Goal: Transaction & Acquisition: Purchase product/service

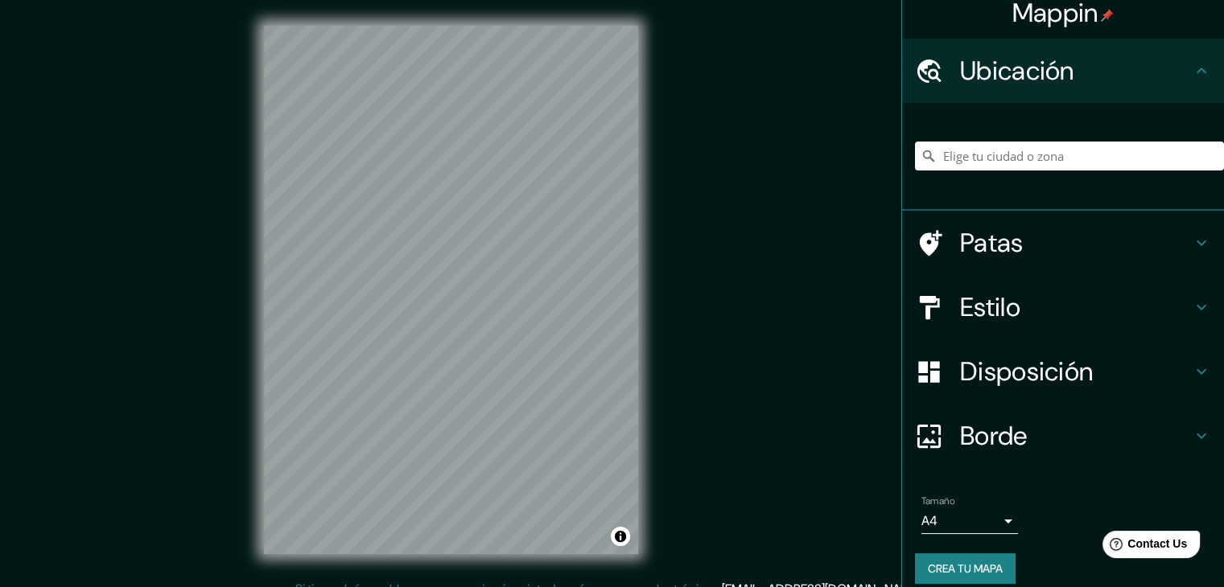
scroll to position [28, 0]
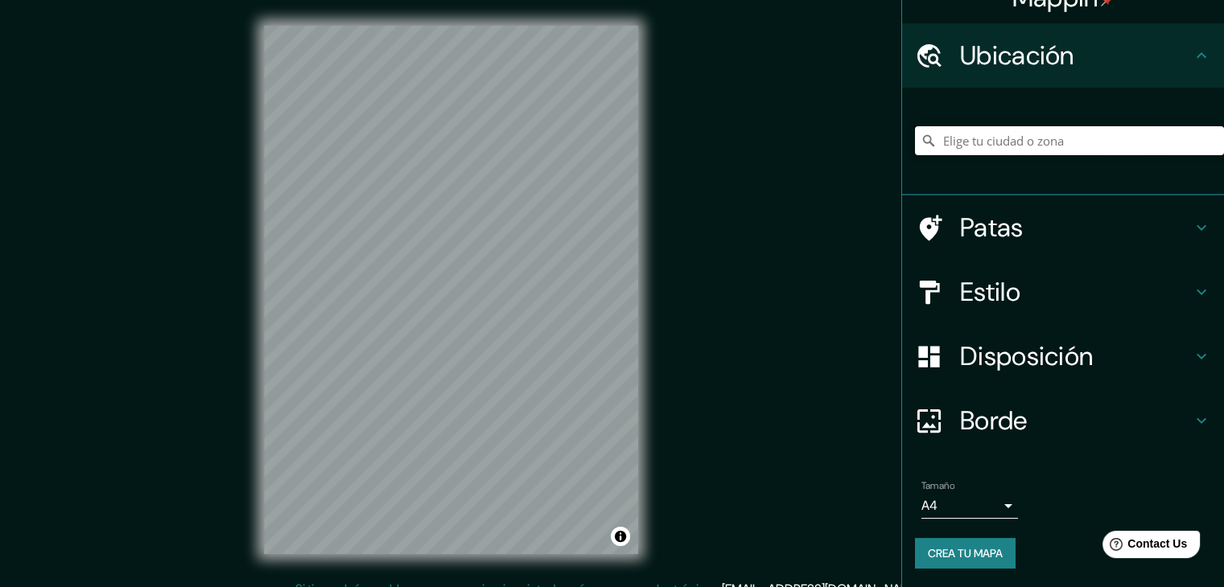
click at [1008, 142] on input "Elige tu ciudad o zona" at bounding box center [1069, 140] width 309 height 29
click at [1060, 181] on div "madre de [DEMOGRAPHIC_DATA]" at bounding box center [1063, 142] width 322 height 108
click at [1039, 111] on div "madre de [DEMOGRAPHIC_DATA]" at bounding box center [1069, 141] width 309 height 80
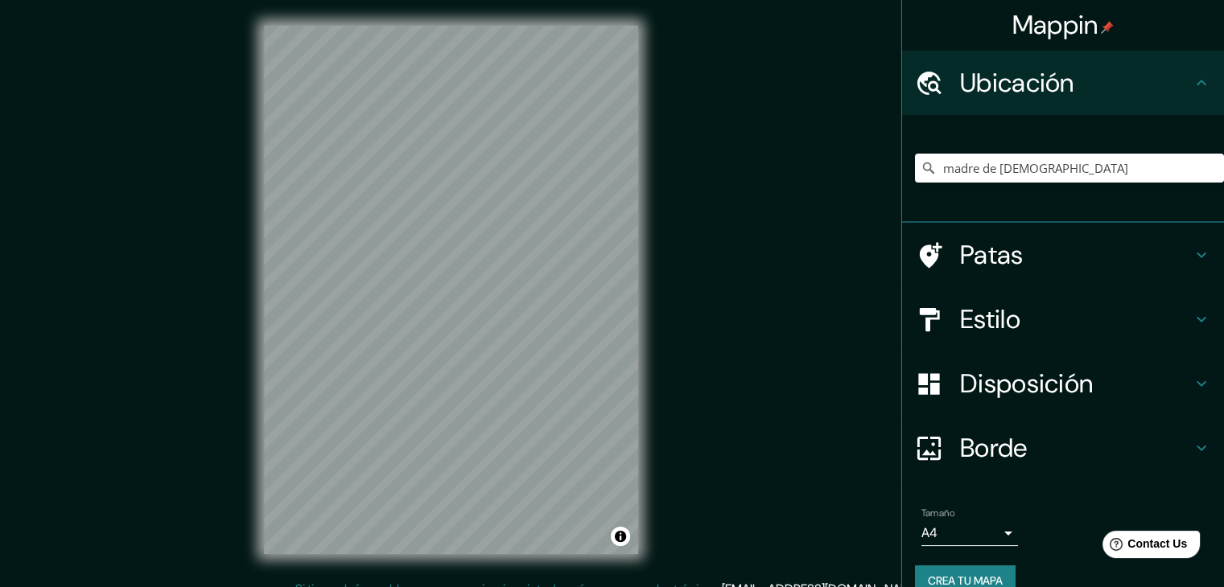
scroll to position [0, 0]
click at [1053, 179] on input "madre de [DEMOGRAPHIC_DATA]" at bounding box center [1069, 168] width 309 height 29
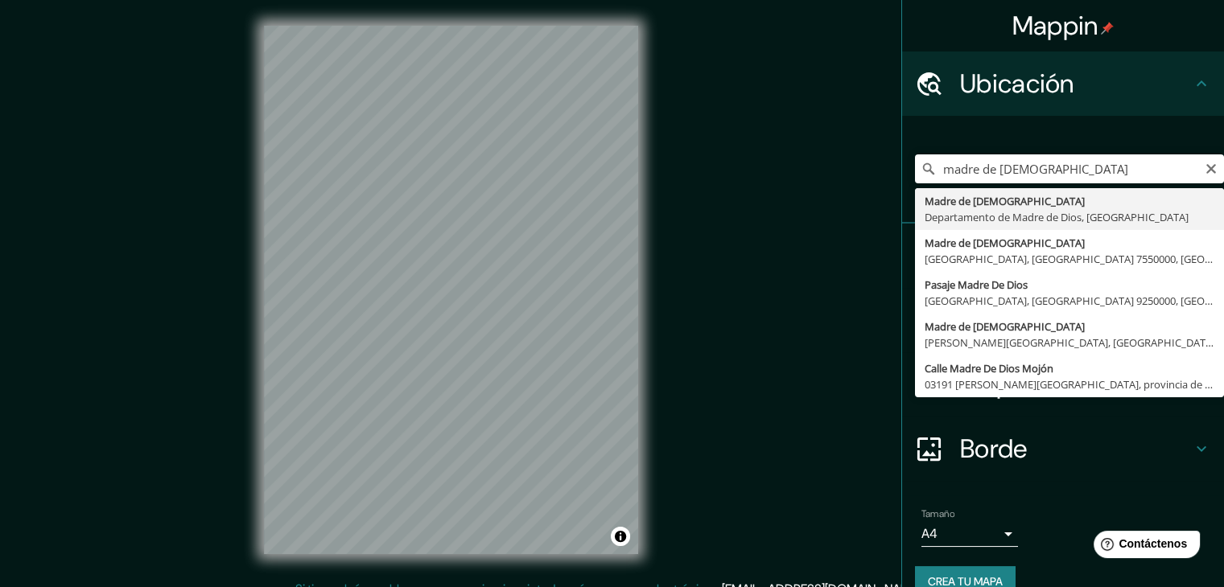
type input "[DEMOGRAPHIC_DATA], Departamento de [DEMOGRAPHIC_DATA], [GEOGRAPHIC_DATA]"
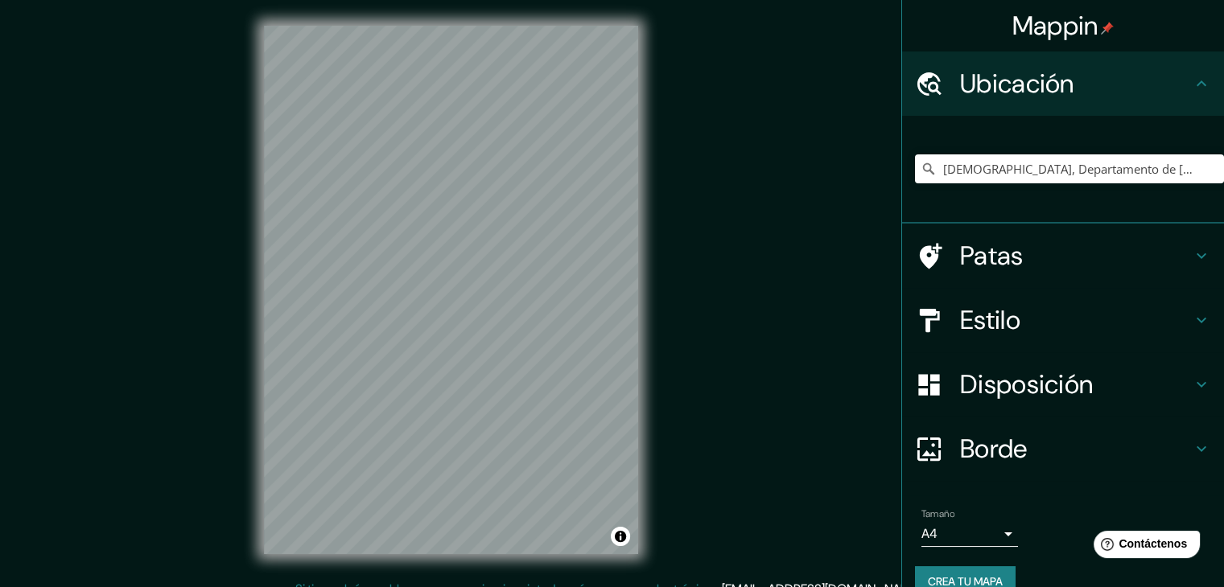
click at [1136, 328] on h4 "Estilo" at bounding box center [1076, 320] width 232 height 32
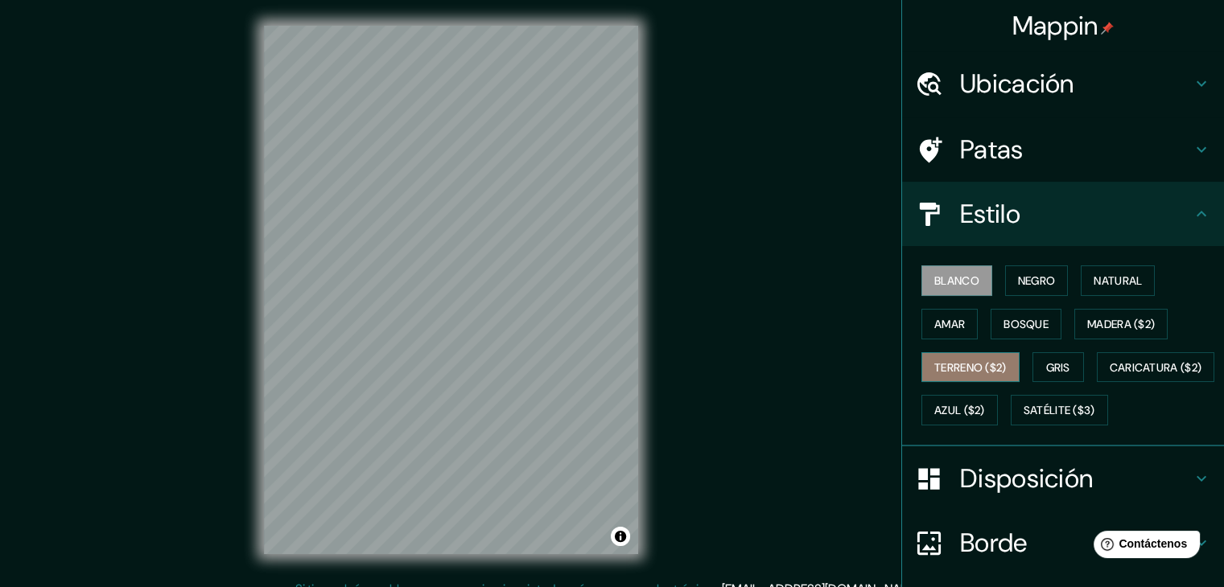
click at [953, 360] on font "Terreno ($2)" at bounding box center [970, 367] width 72 height 14
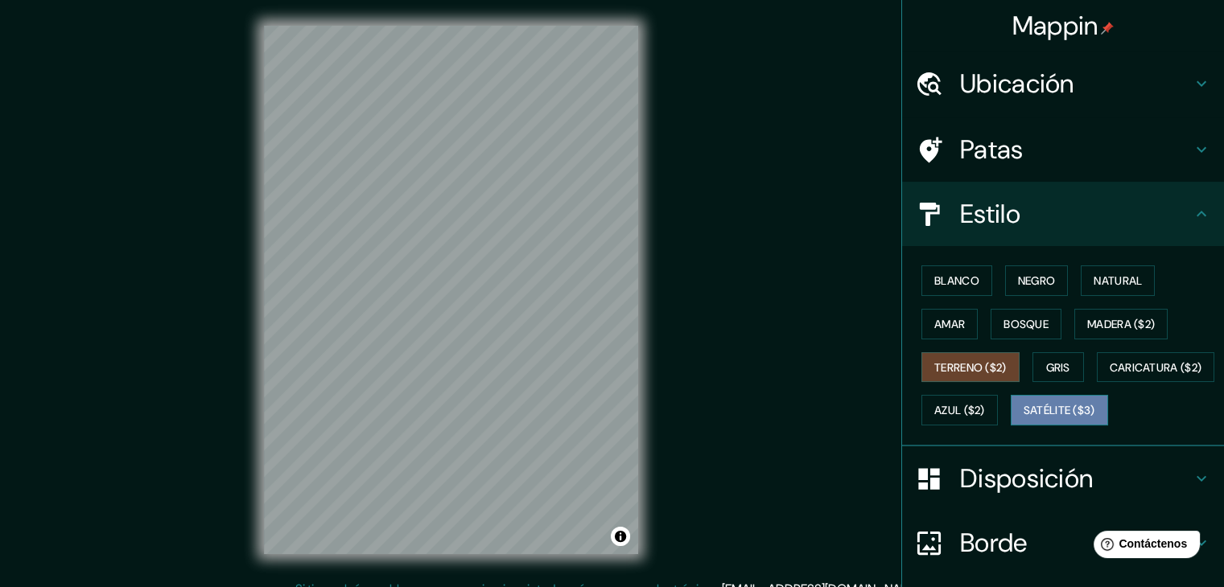
click at [1023, 421] on font "Satélite ($3)" at bounding box center [1059, 410] width 72 height 21
click at [952, 361] on font "Terreno ($2)" at bounding box center [970, 367] width 72 height 14
click at [1046, 369] on font "Gris" at bounding box center [1058, 367] width 24 height 14
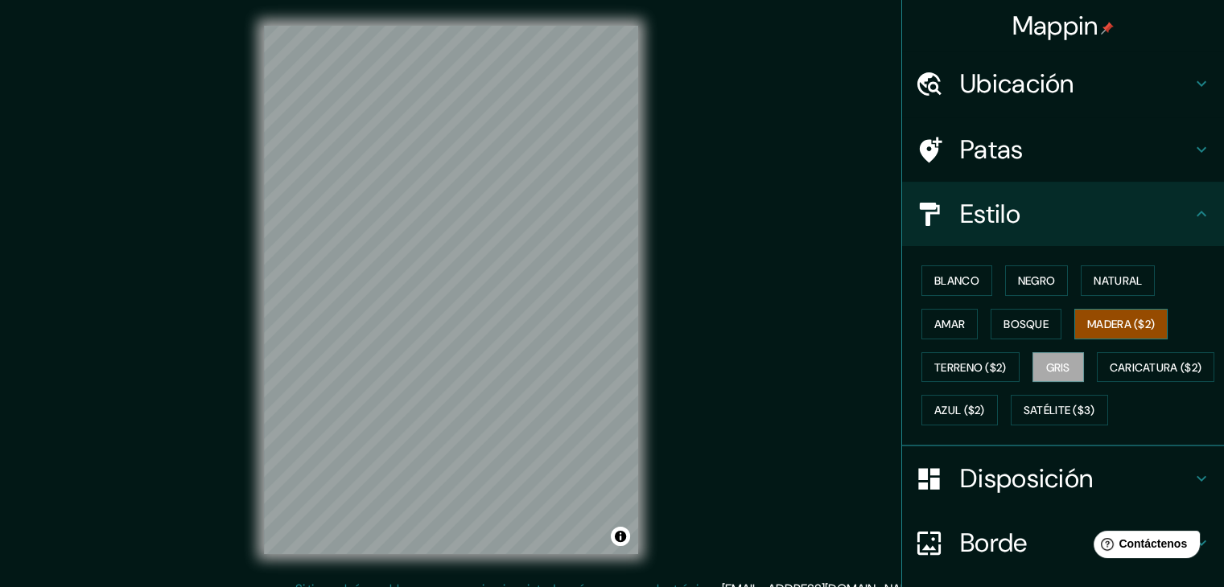
click at [1107, 317] on font "Madera ($2)" at bounding box center [1121, 324] width 68 height 14
click at [1033, 319] on font "Bosque" at bounding box center [1025, 324] width 45 height 14
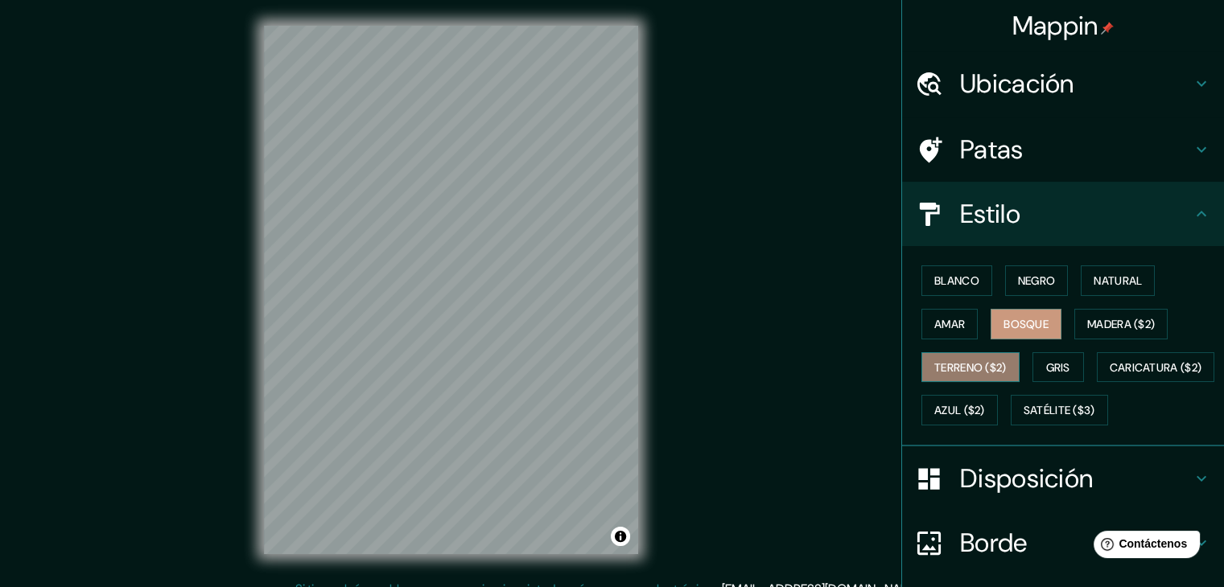
click at [936, 364] on font "Terreno ($2)" at bounding box center [970, 367] width 72 height 14
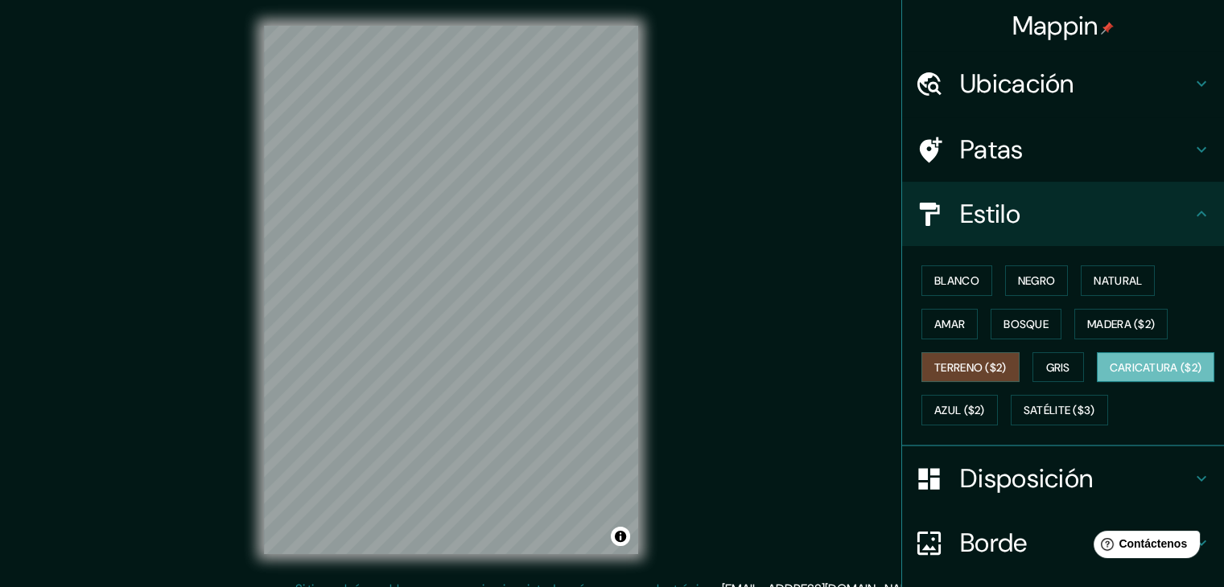
click at [1097, 383] on button "Caricatura ($2)" at bounding box center [1156, 367] width 118 height 31
click at [985, 414] on font "Azul ($2)" at bounding box center [959, 411] width 51 height 14
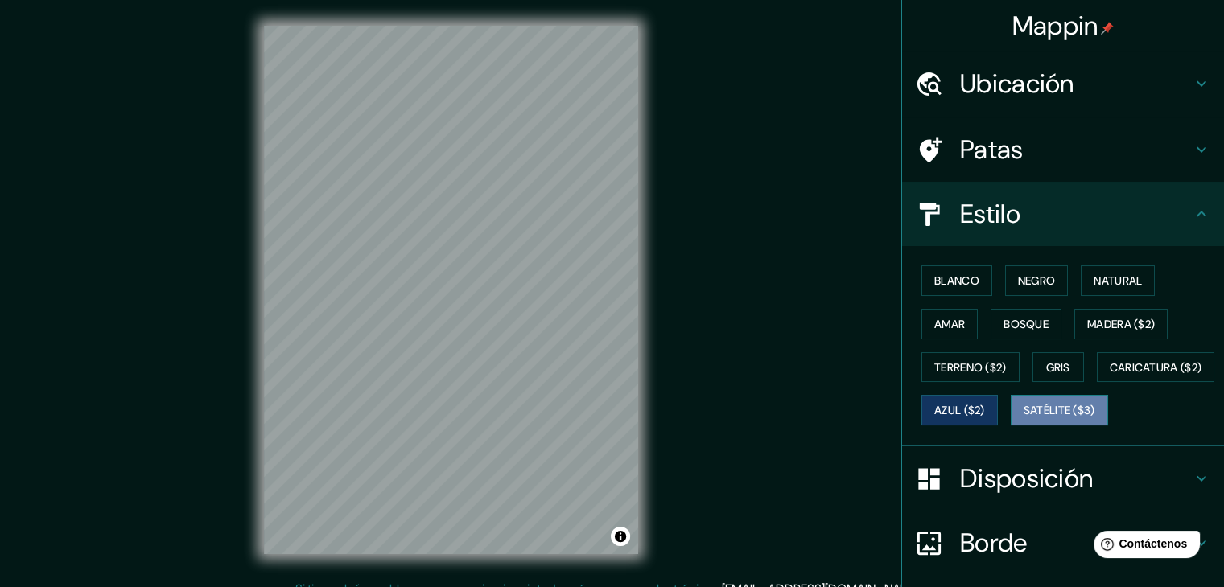
click at [1023, 421] on font "Satélite ($3)" at bounding box center [1059, 410] width 72 height 21
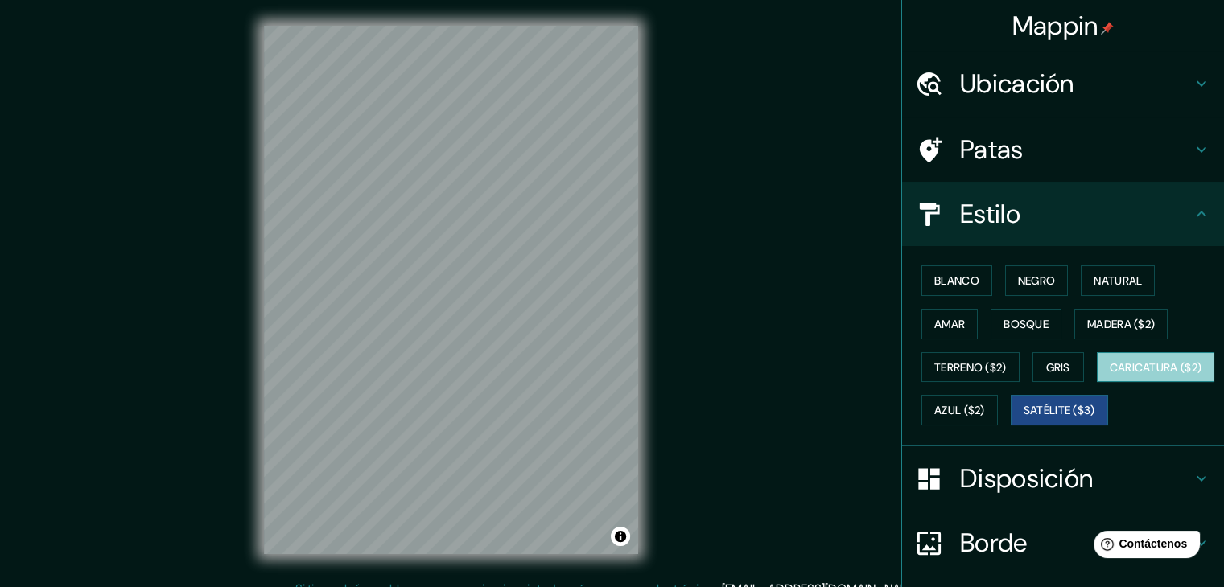
click at [1109, 375] on font "Caricatura ($2)" at bounding box center [1155, 367] width 93 height 14
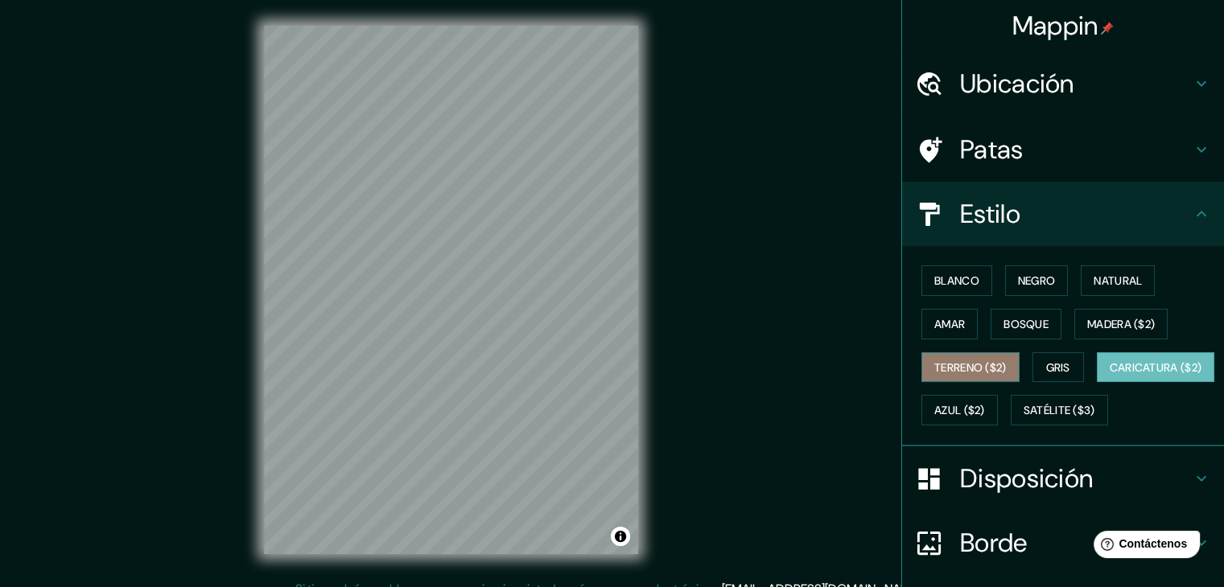
click at [949, 360] on font "Terreno ($2)" at bounding box center [970, 367] width 72 height 14
click at [998, 213] on font "Estilo" at bounding box center [990, 214] width 60 height 34
click at [1192, 207] on icon at bounding box center [1201, 213] width 19 height 19
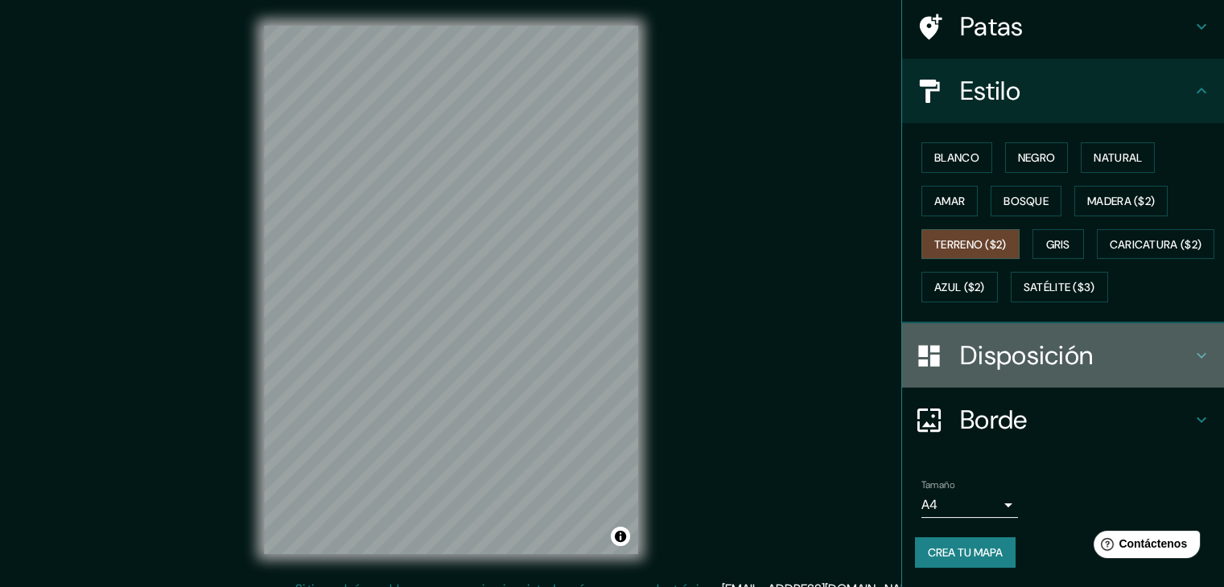
click at [1157, 350] on h4 "Disposición" at bounding box center [1076, 356] width 232 height 32
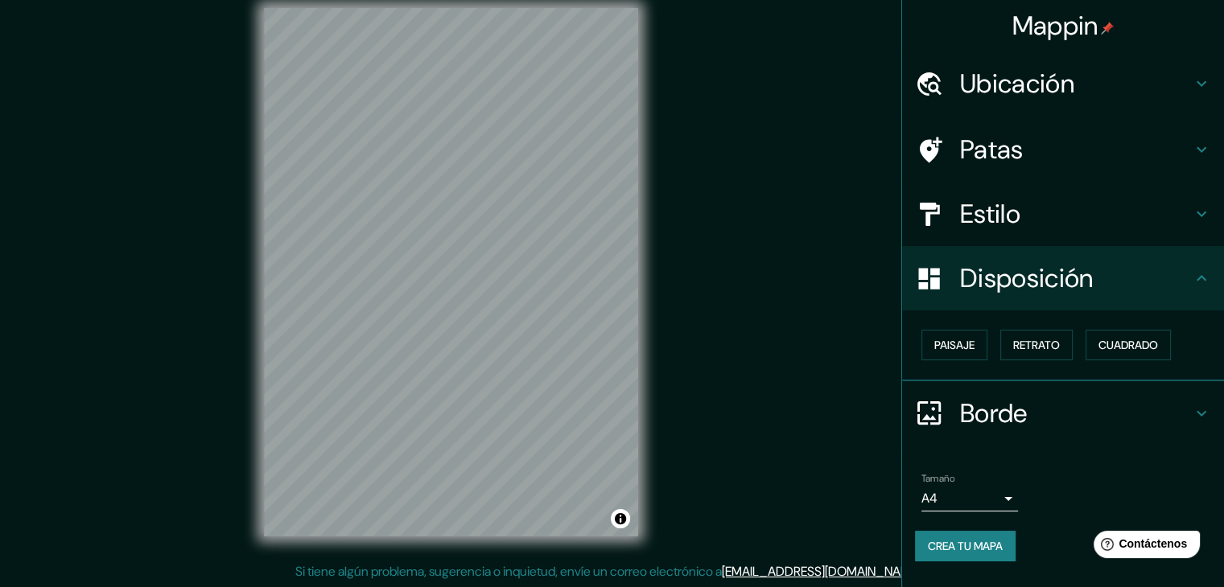
scroll to position [19, 0]
click at [1050, 344] on font "Retrato" at bounding box center [1036, 345] width 47 height 14
click at [1115, 347] on font "Cuadrado" at bounding box center [1128, 345] width 60 height 14
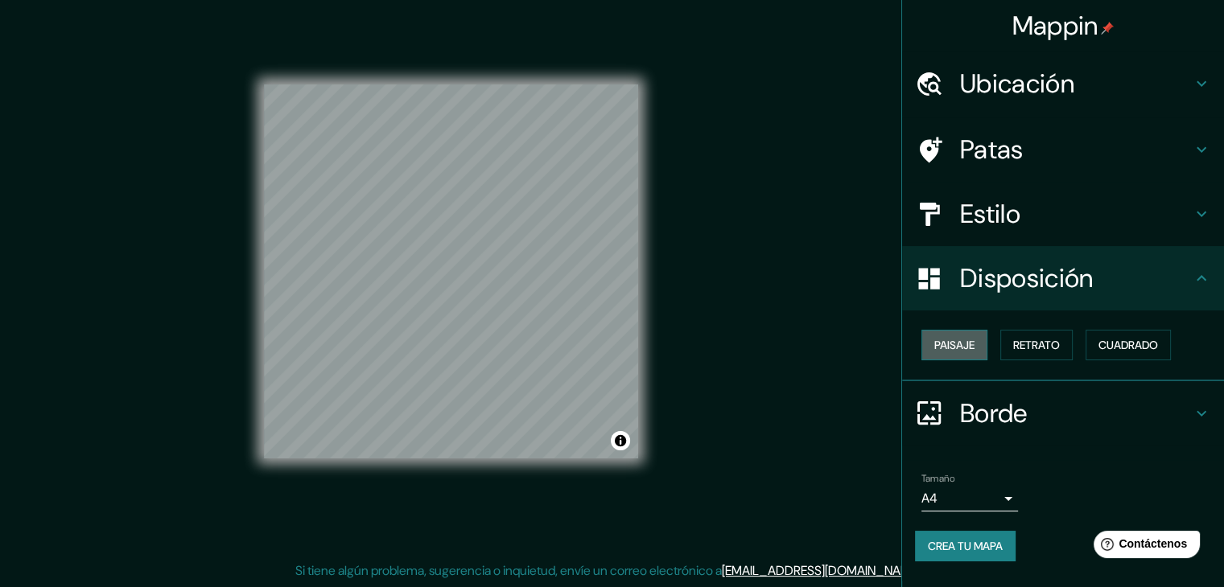
click at [959, 351] on font "Paisaje" at bounding box center [954, 345] width 40 height 14
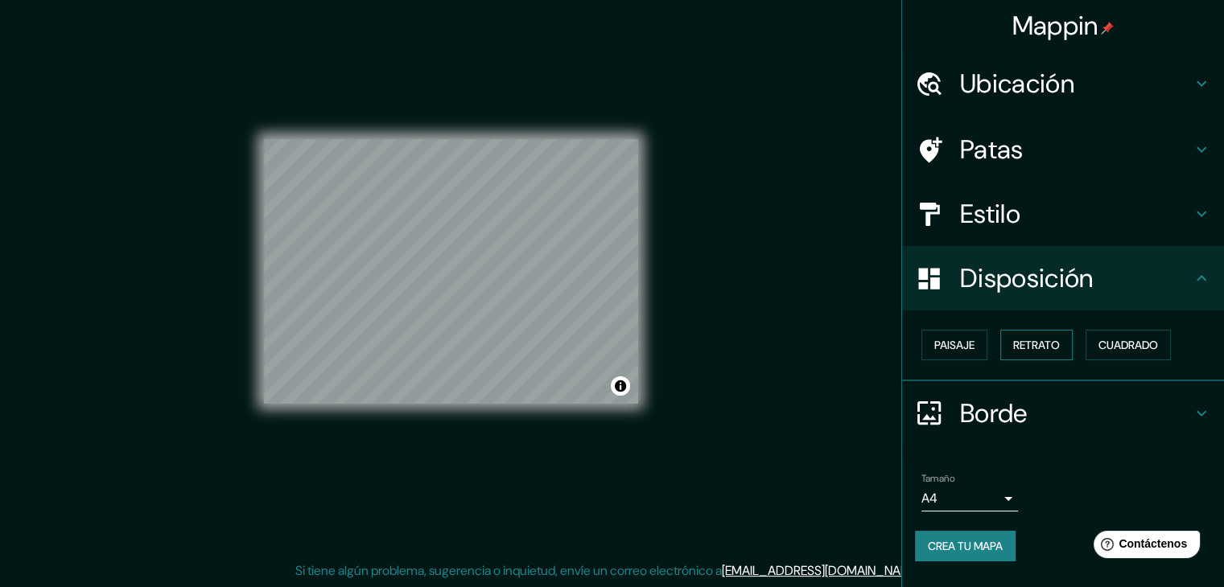
click at [1023, 344] on font "Retrato" at bounding box center [1036, 345] width 47 height 14
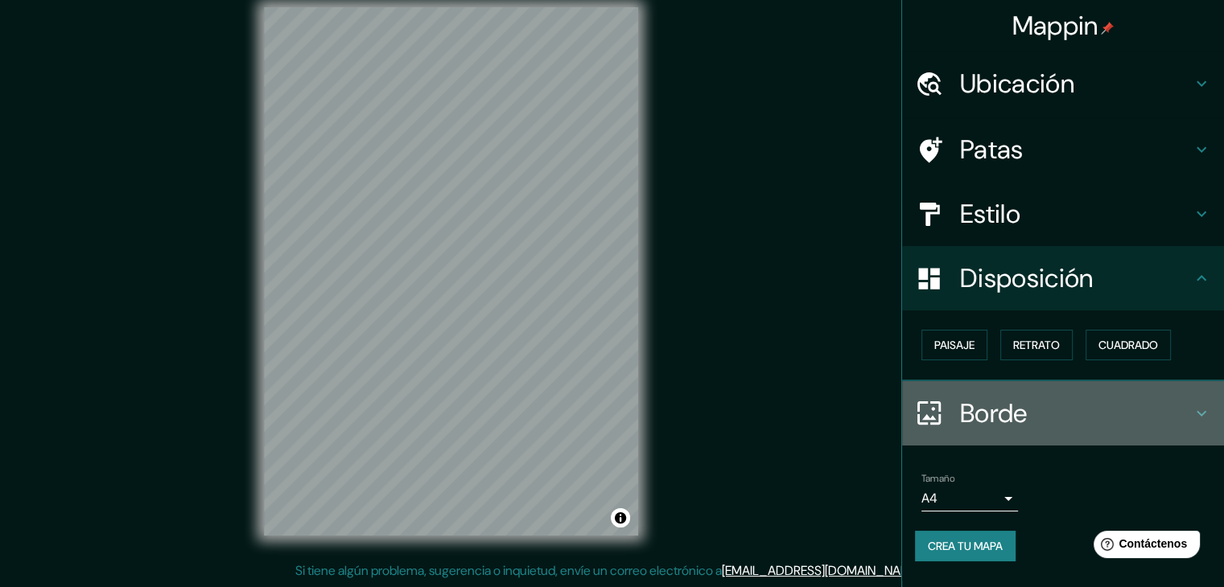
click at [1188, 415] on h4 "Borde" at bounding box center [1076, 413] width 232 height 32
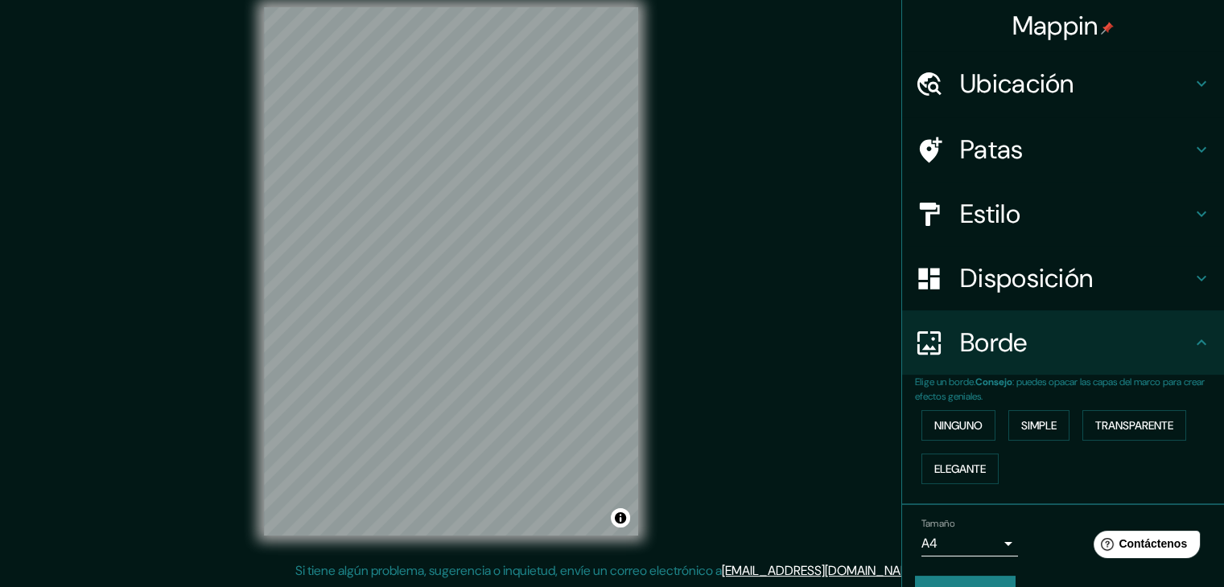
click at [1187, 357] on div "Borde" at bounding box center [1063, 343] width 322 height 64
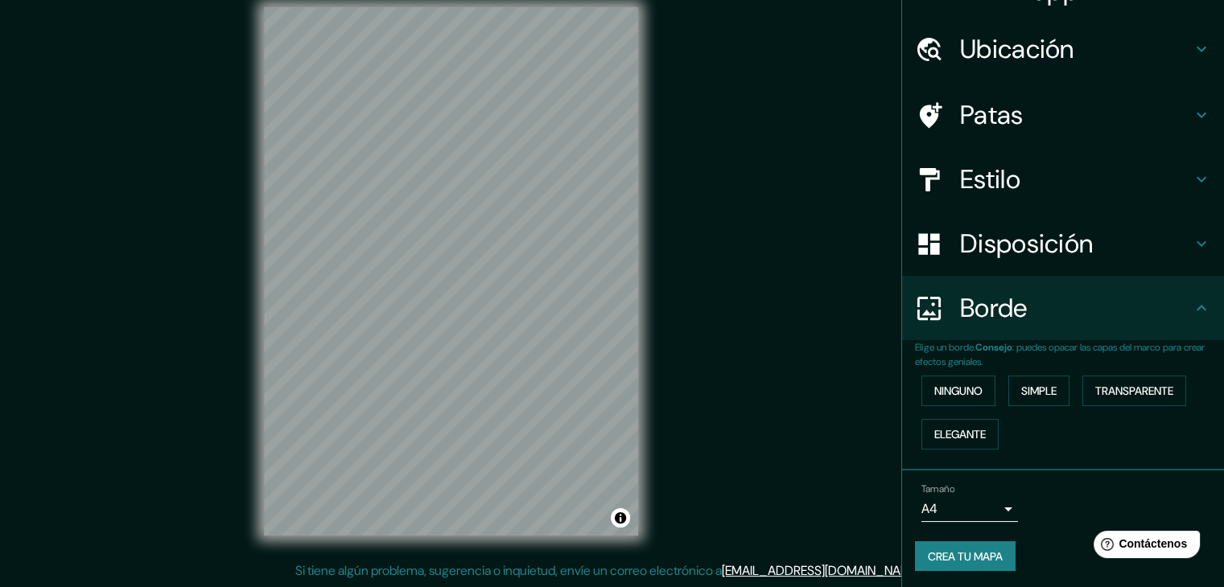
scroll to position [36, 0]
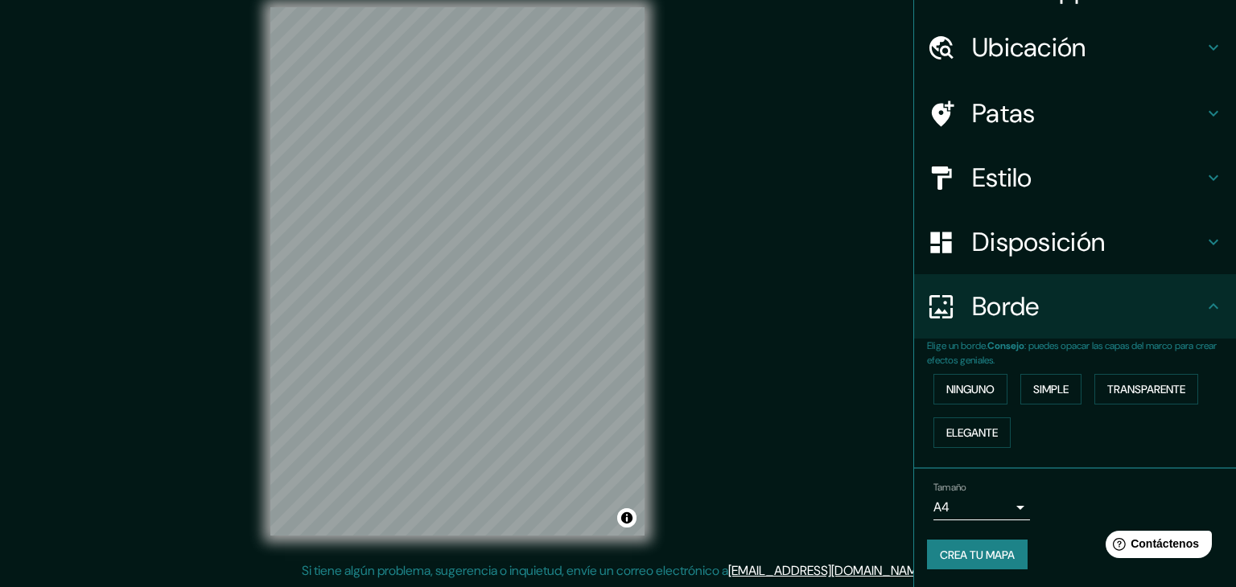
click at [996, 506] on body "Mappin Ubicación Madre De Dios, Departamento de Madre de Dios, Perú Patas Estil…" at bounding box center [618, 274] width 1236 height 587
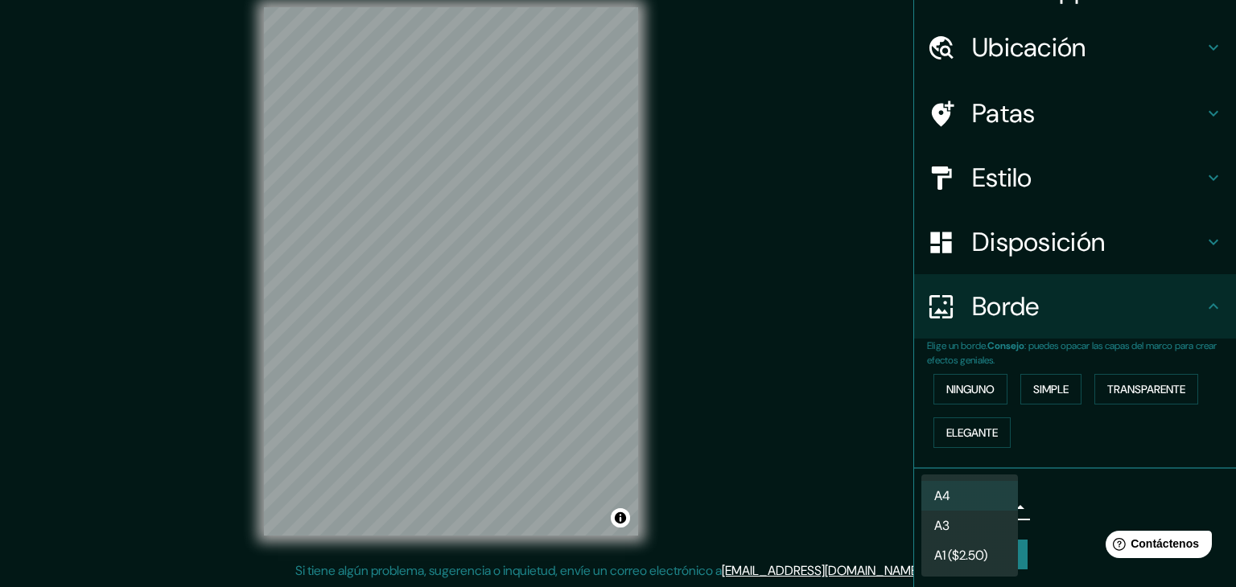
click at [946, 519] on font "A3" at bounding box center [941, 525] width 15 height 17
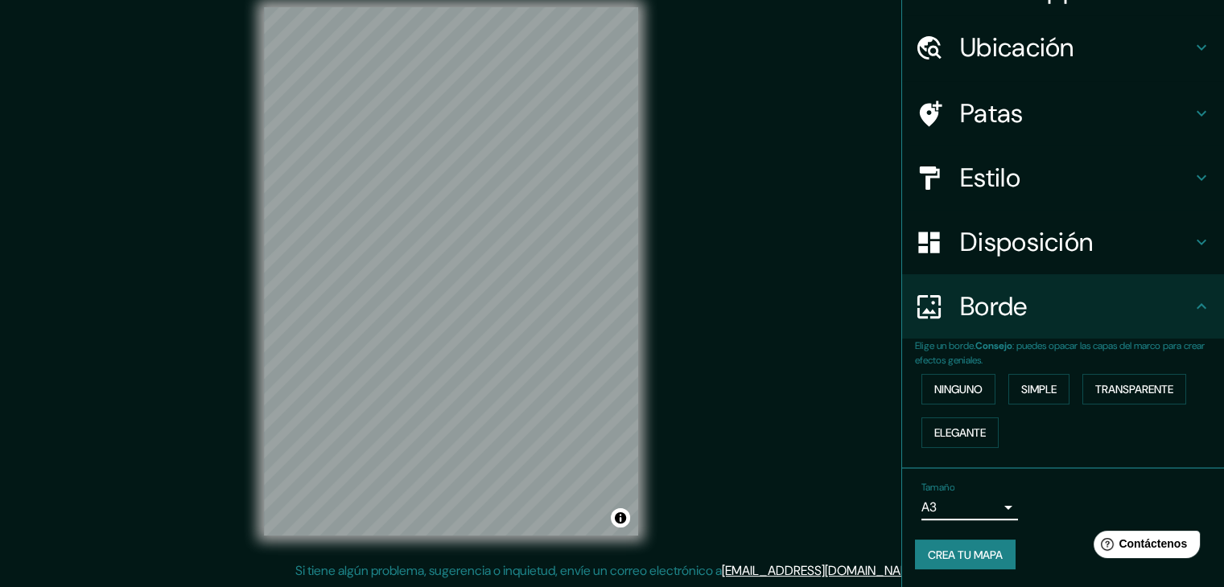
click at [975, 552] on font "Crea tu mapa" at bounding box center [965, 555] width 75 height 14
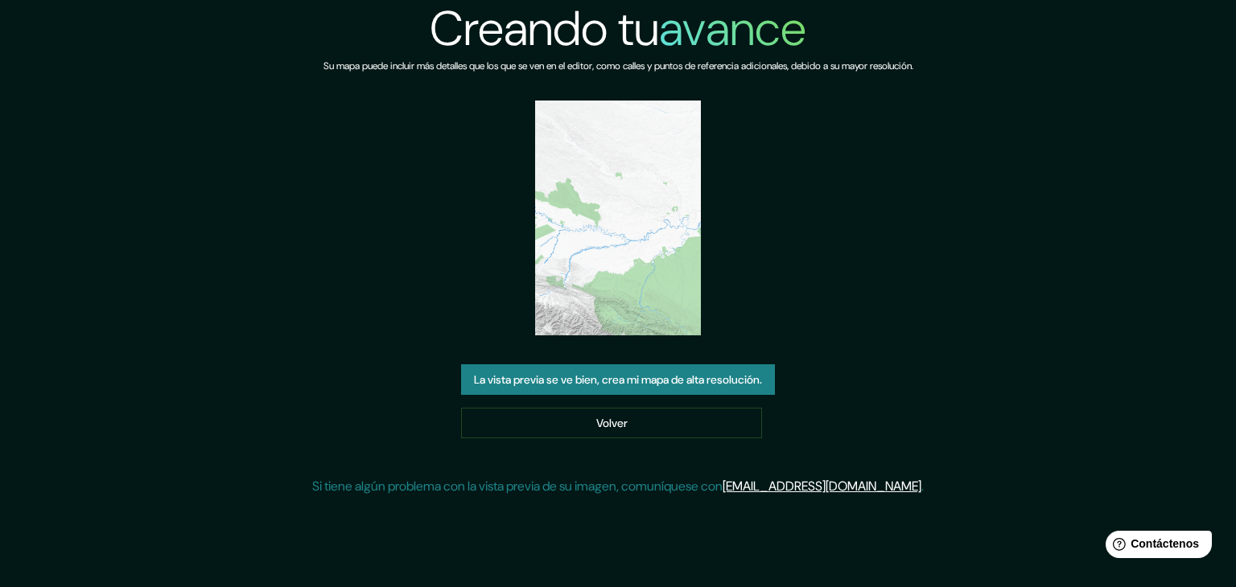
click at [650, 384] on font "La vista previa se ve bien, crea mi mapa de alta resolución." at bounding box center [618, 379] width 288 height 14
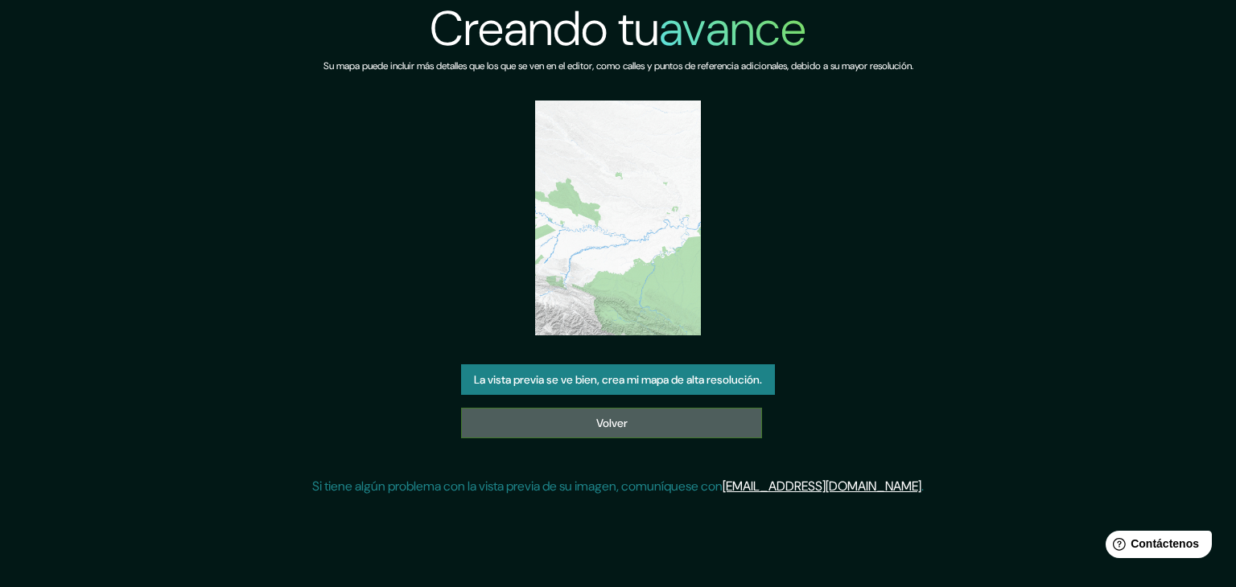
click at [668, 419] on link "Volver" at bounding box center [611, 423] width 301 height 31
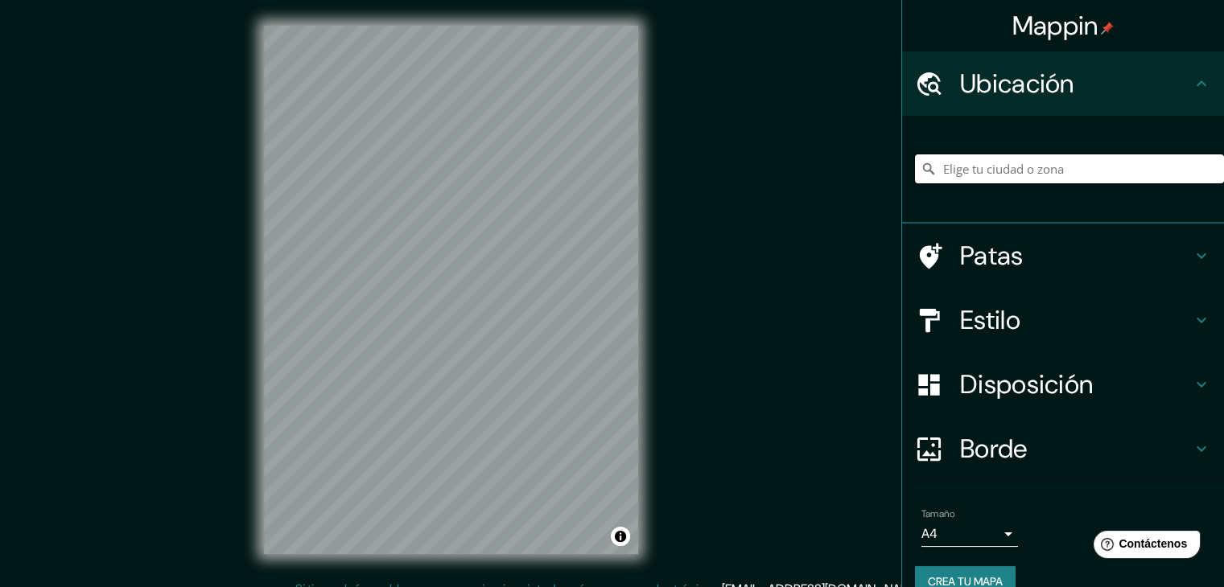
click at [969, 173] on input "Elige tu ciudad o zona" at bounding box center [1069, 168] width 309 height 29
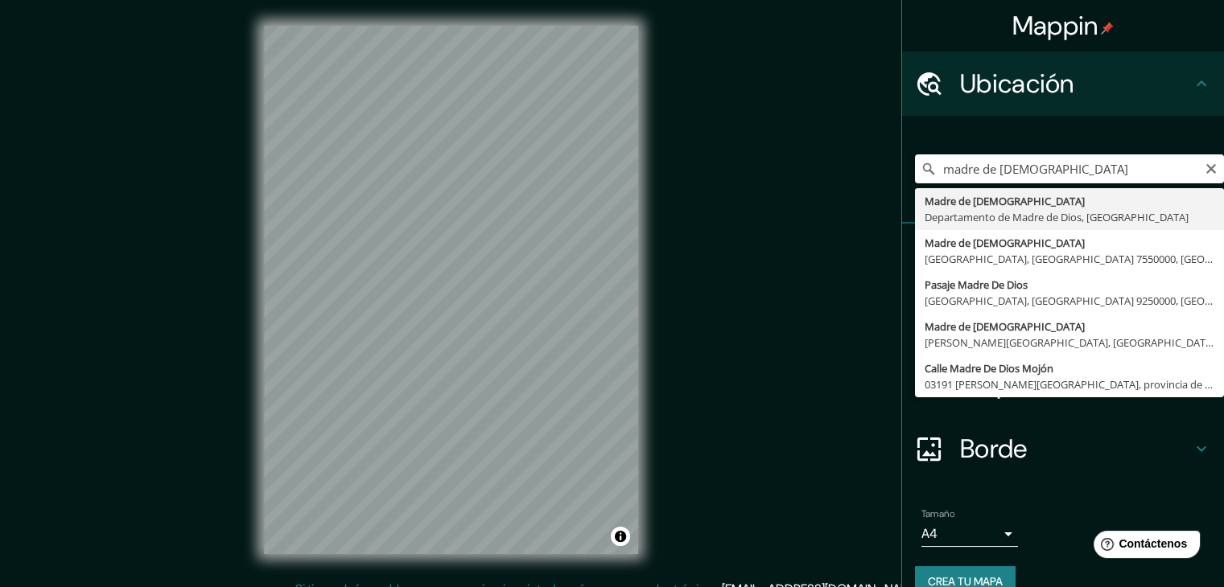
type input "Madre De Dios, Departamento de Madre de Dios, Perú"
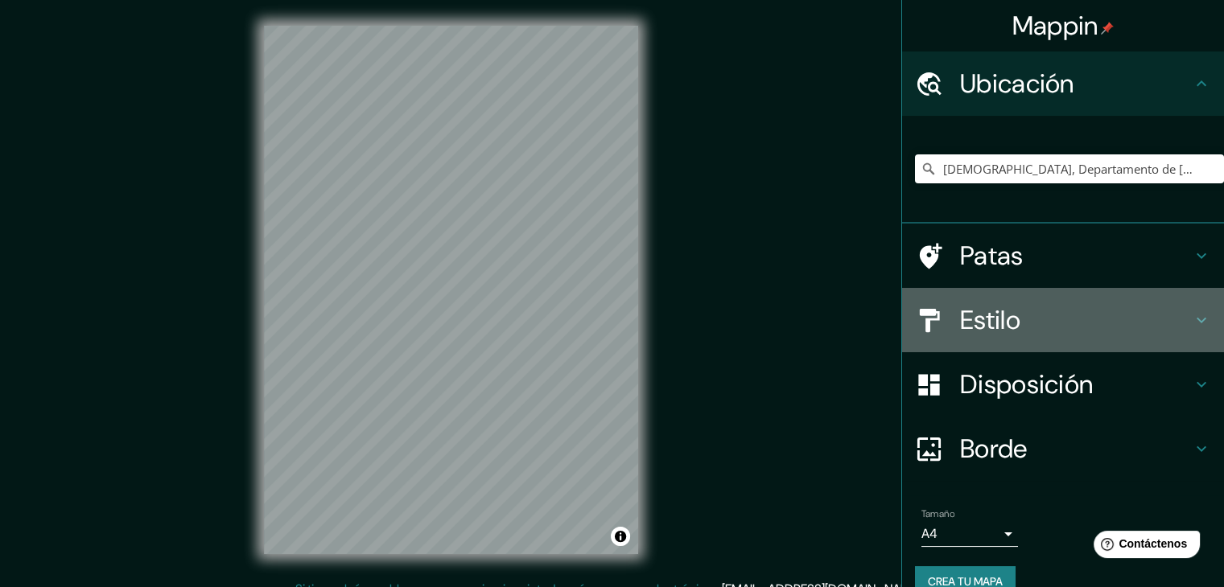
click at [1071, 327] on h4 "Estilo" at bounding box center [1076, 320] width 232 height 32
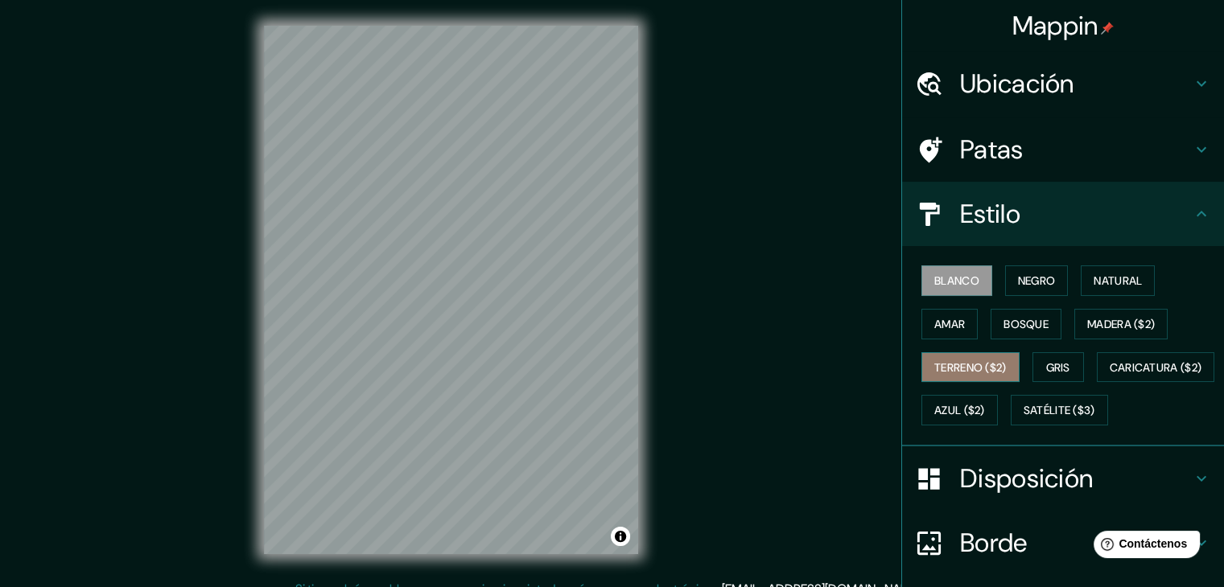
click at [953, 364] on font "Terreno ($2)" at bounding box center [970, 367] width 72 height 14
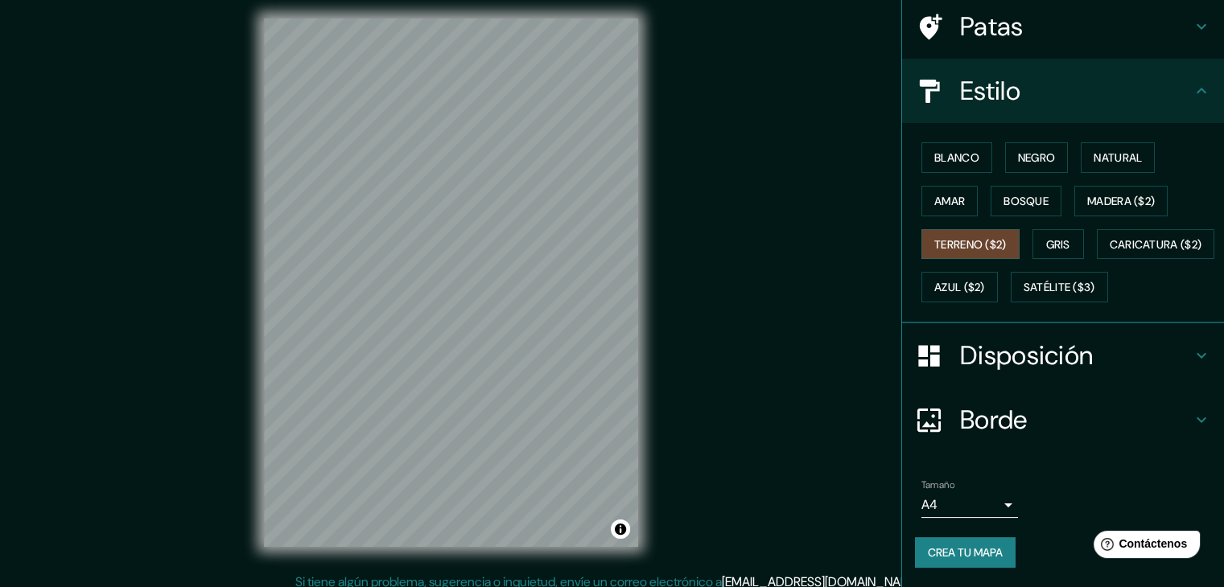
scroll to position [19, 0]
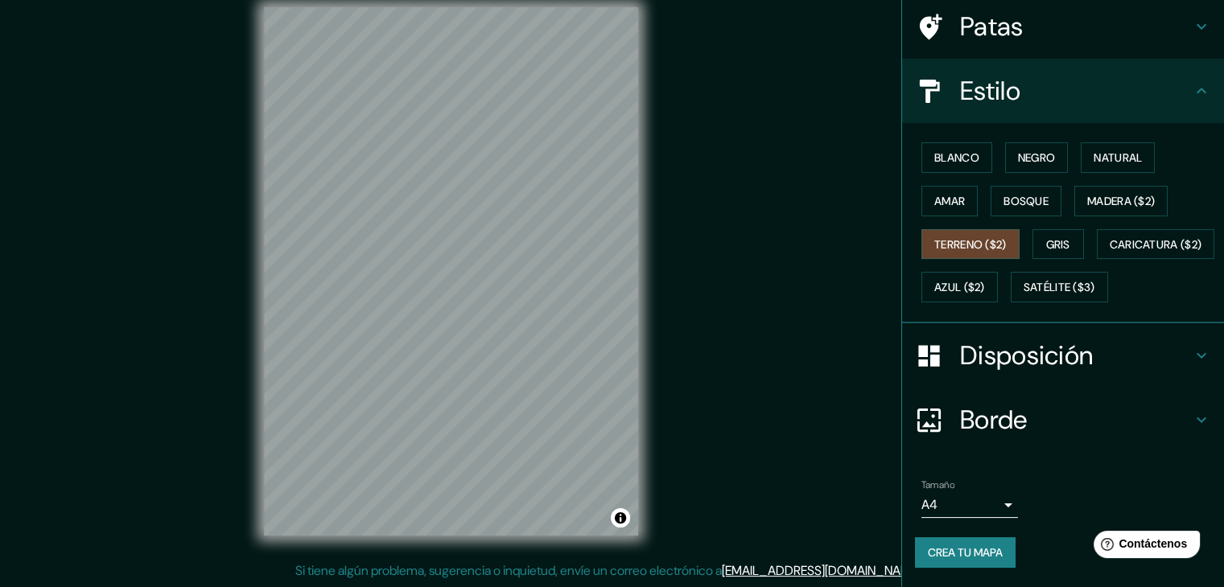
click at [969, 510] on body "Mappin Ubicación Madre De Dios, Departamento de Madre de Dios, Perú Patas Estil…" at bounding box center [612, 274] width 1224 height 587
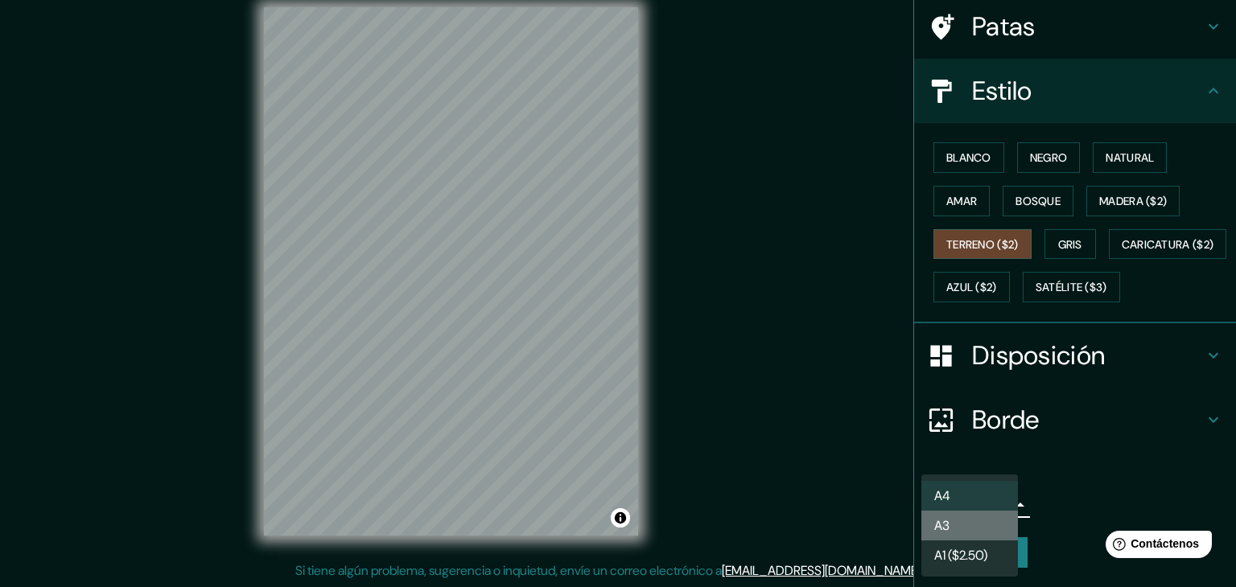
drag, startPoint x: 960, startPoint y: 529, endPoint x: 978, endPoint y: 541, distance: 22.5
click at [960, 528] on li "A3" at bounding box center [969, 526] width 97 height 30
type input "a4"
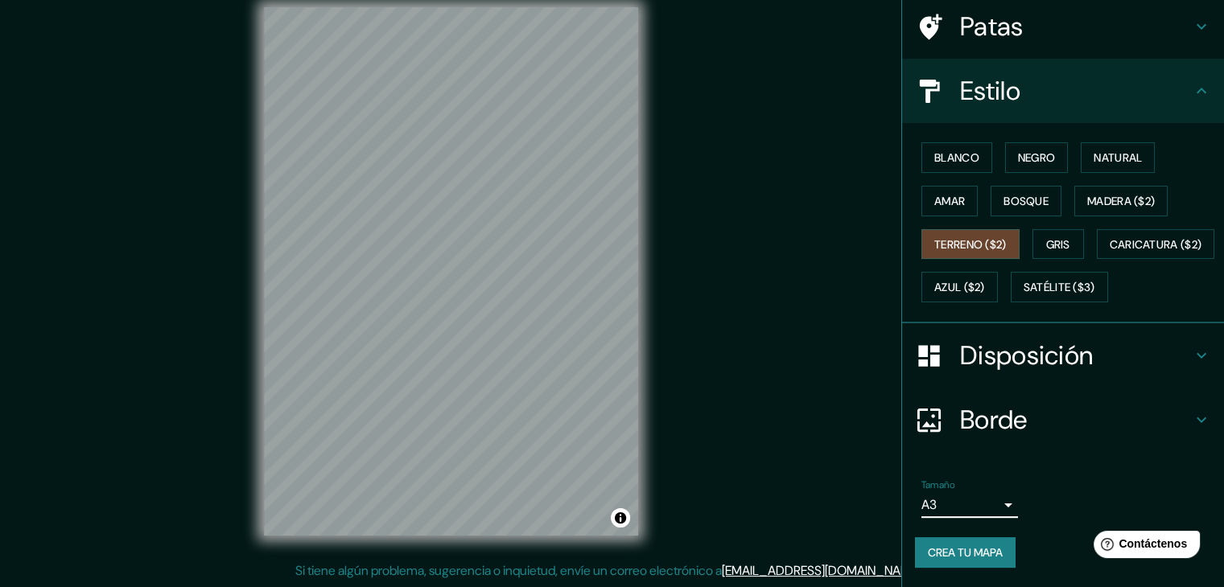
click at [940, 550] on font "Crea tu mapa" at bounding box center [965, 552] width 75 height 14
